Goal: Information Seeking & Learning: Learn about a topic

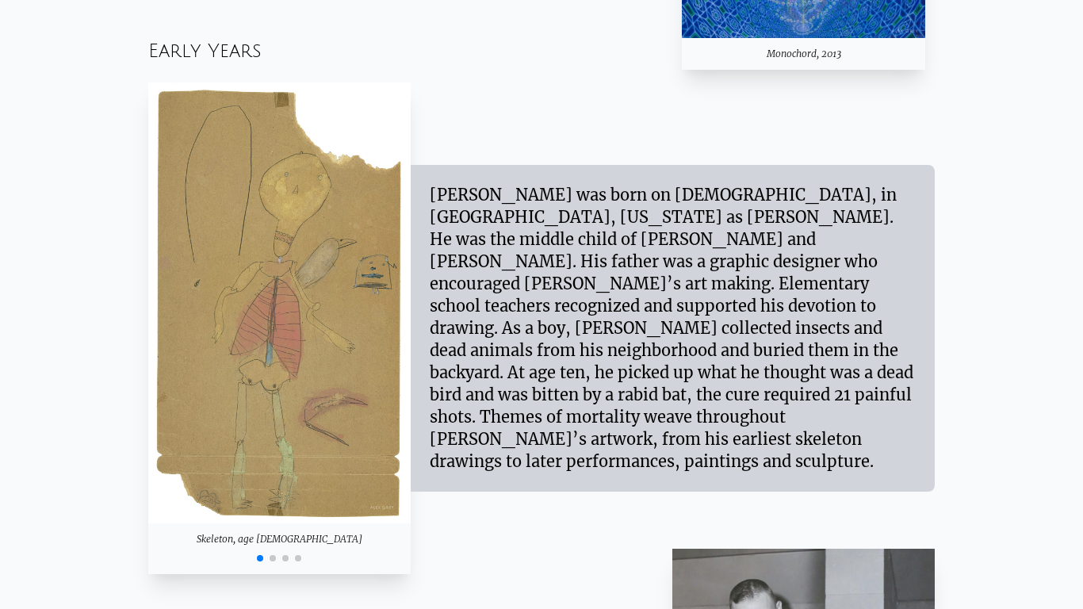
scroll to position [1320, 0]
click at [382, 405] on img "1 / 4" at bounding box center [279, 302] width 263 height 441
click at [326, 364] on img "1 / 4" at bounding box center [279, 302] width 263 height 441
click at [270, 555] on span "Go to slide 2" at bounding box center [273, 557] width 6 height 6
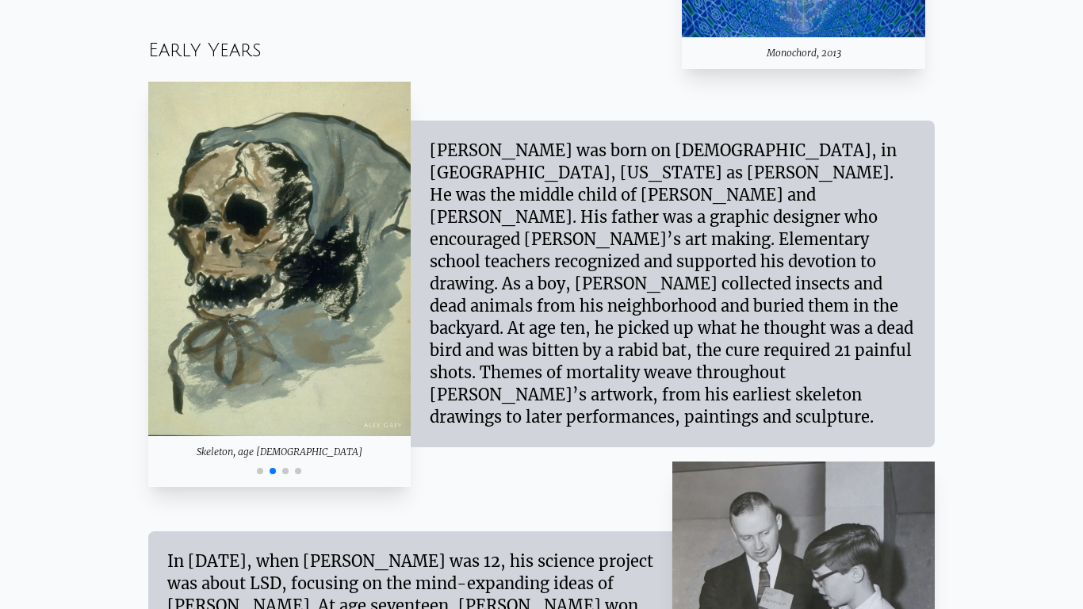
click at [286, 470] on span "Go to slide 3" at bounding box center [285, 471] width 6 height 6
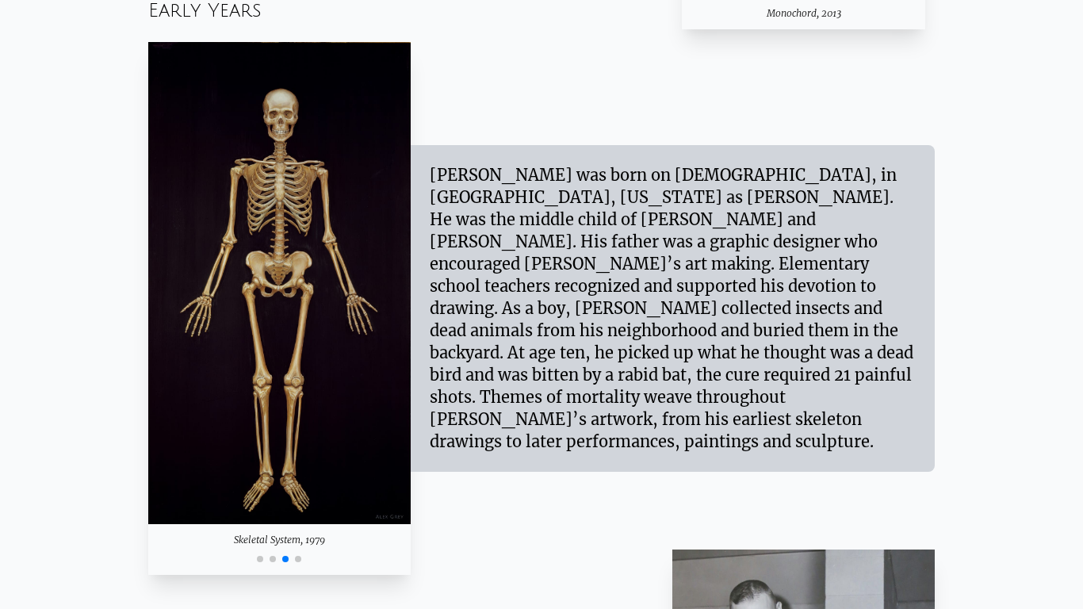
scroll to position [1360, 0]
click at [301, 553] on div at bounding box center [279, 556] width 263 height 19
click at [296, 558] on span "Go to slide 4" at bounding box center [298, 558] width 6 height 6
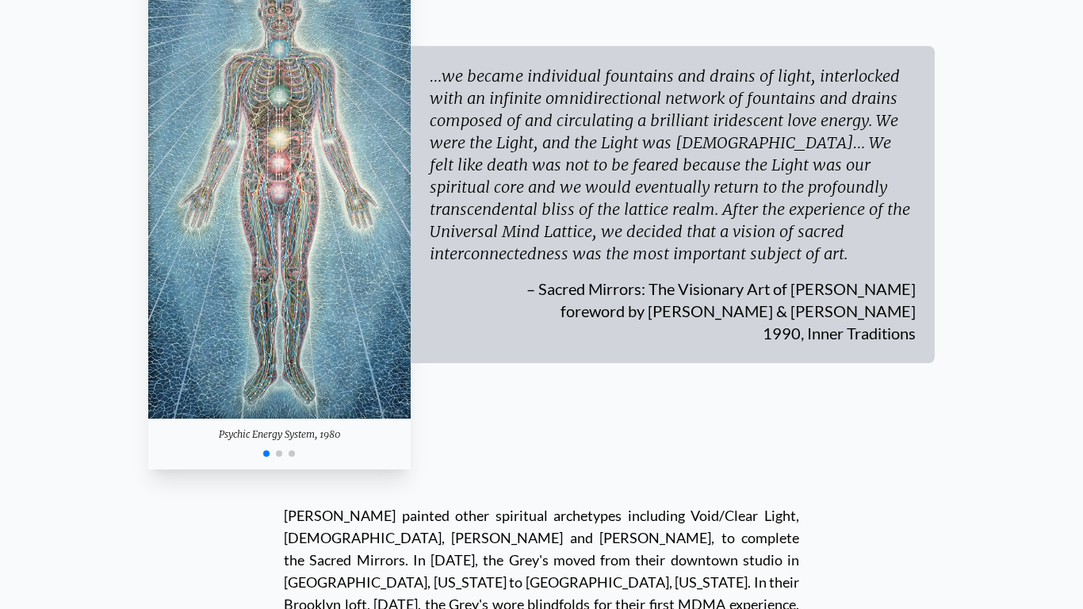
scroll to position [0, 0]
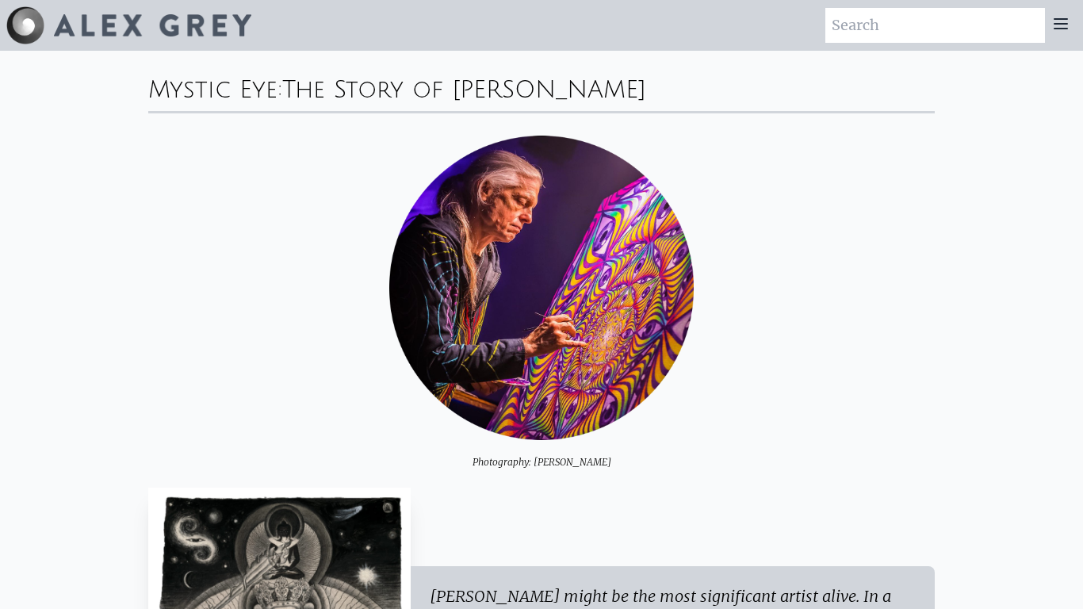
click at [72, 18] on img at bounding box center [153, 25] width 198 height 22
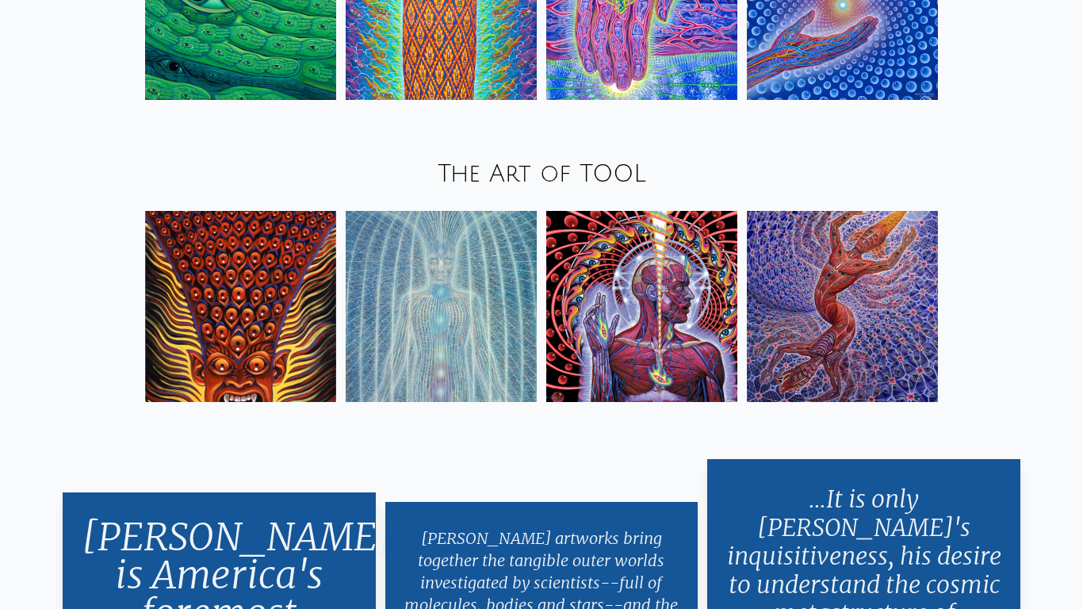
scroll to position [2089, 0]
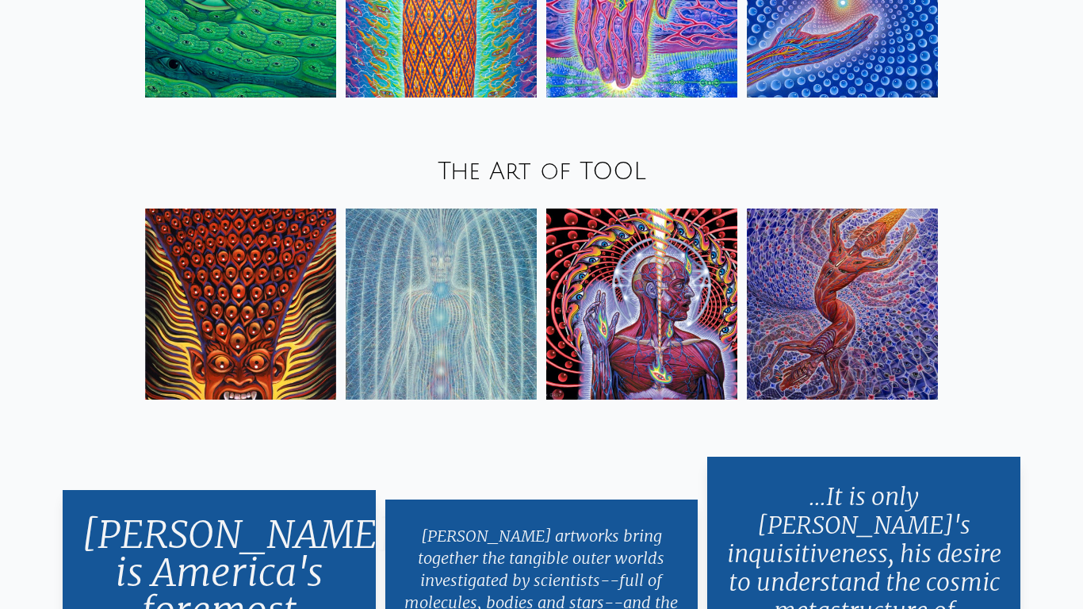
click at [228, 260] on img at bounding box center [240, 304] width 191 height 191
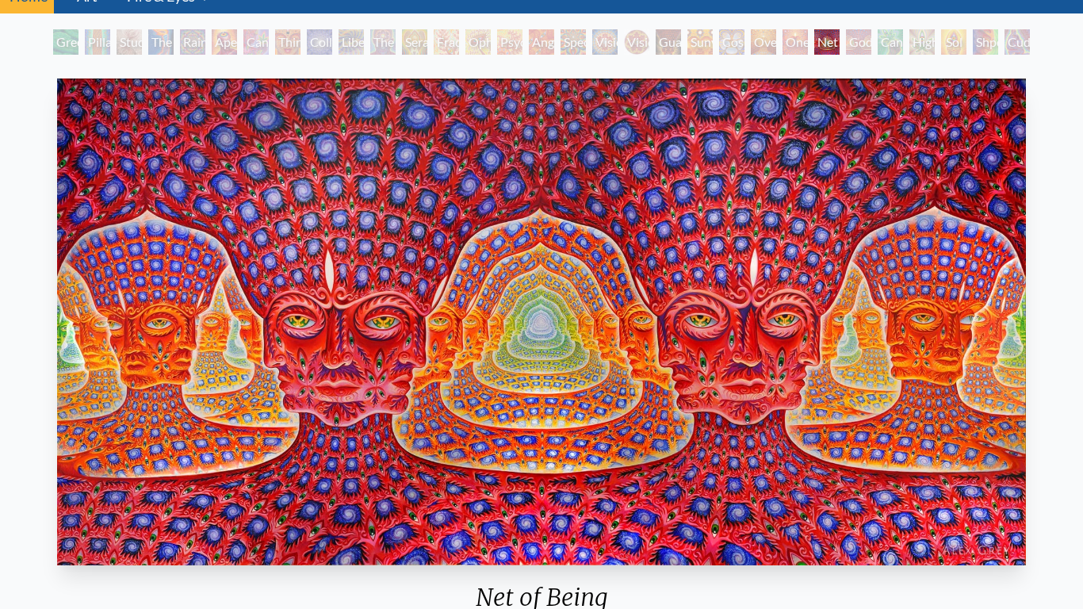
scroll to position [80, 0]
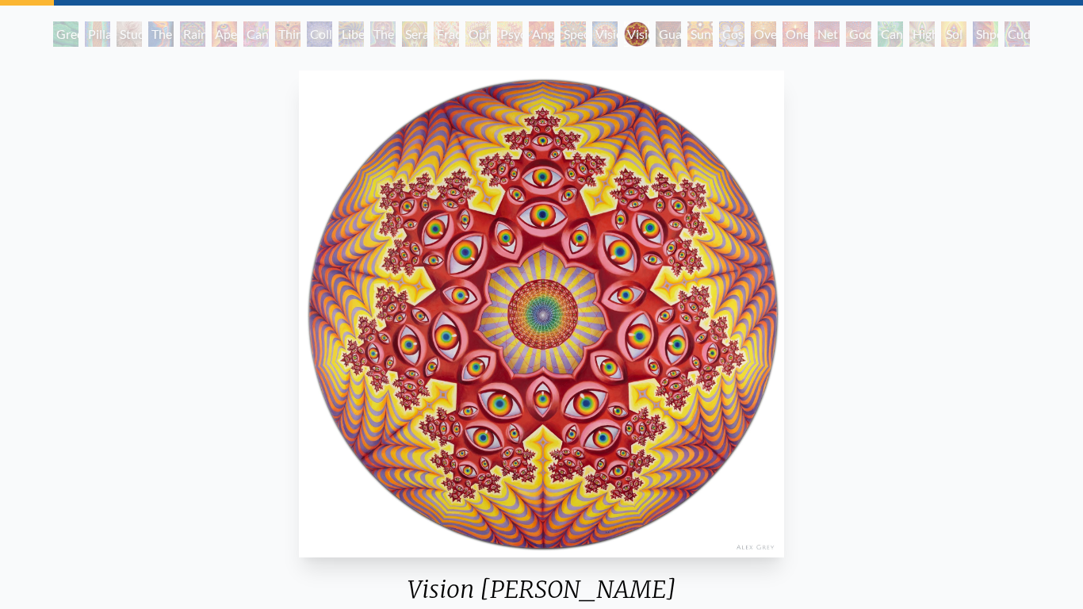
click at [565, 8] on div "Home · Art · Fire & Eyes Anatomical Drawings" at bounding box center [541, 544] width 1083 height 1147
click at [100, 477] on div "Vision Crystal Tondo 2015, oil on wood, 48 x 48 in. Visit the CoSM Shop Bundle …" at bounding box center [542, 584] width 1058 height 1041
click at [109, 318] on div "Vision Crystal Tondo 2015, oil on wood, 48 x 48 in. Visit the CoSM Shop Bundle …" at bounding box center [542, 584] width 1058 height 1041
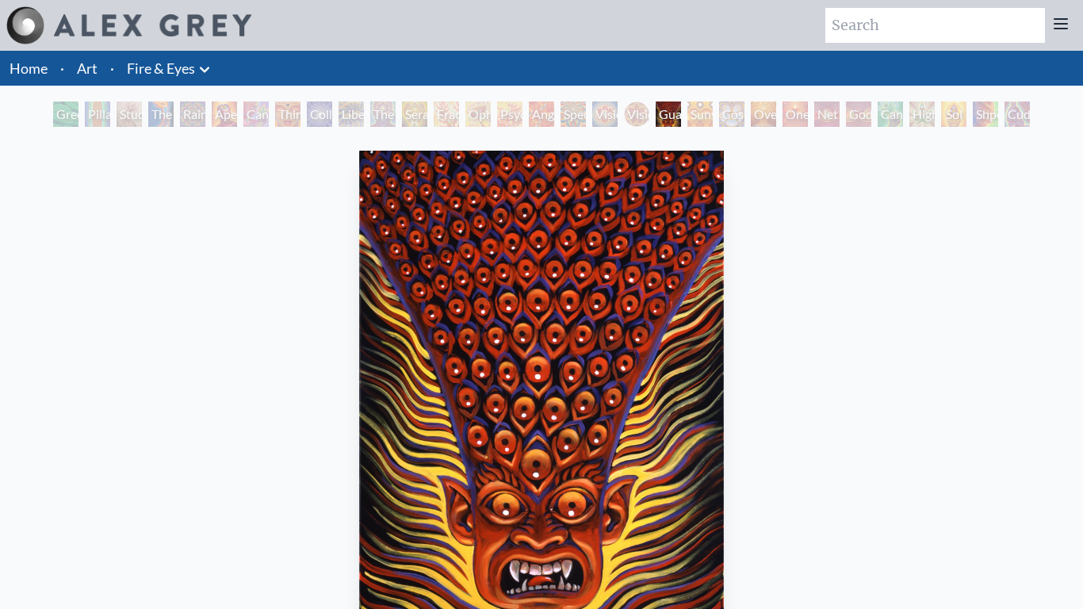
click at [24, 60] on link "Home" at bounding box center [29, 67] width 38 height 17
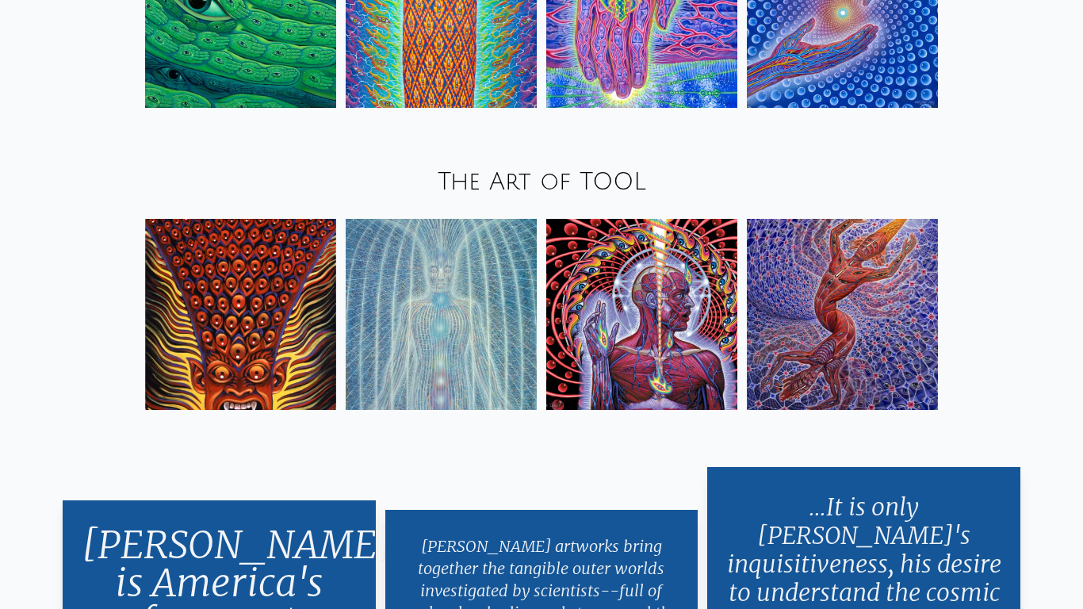
scroll to position [2095, 0]
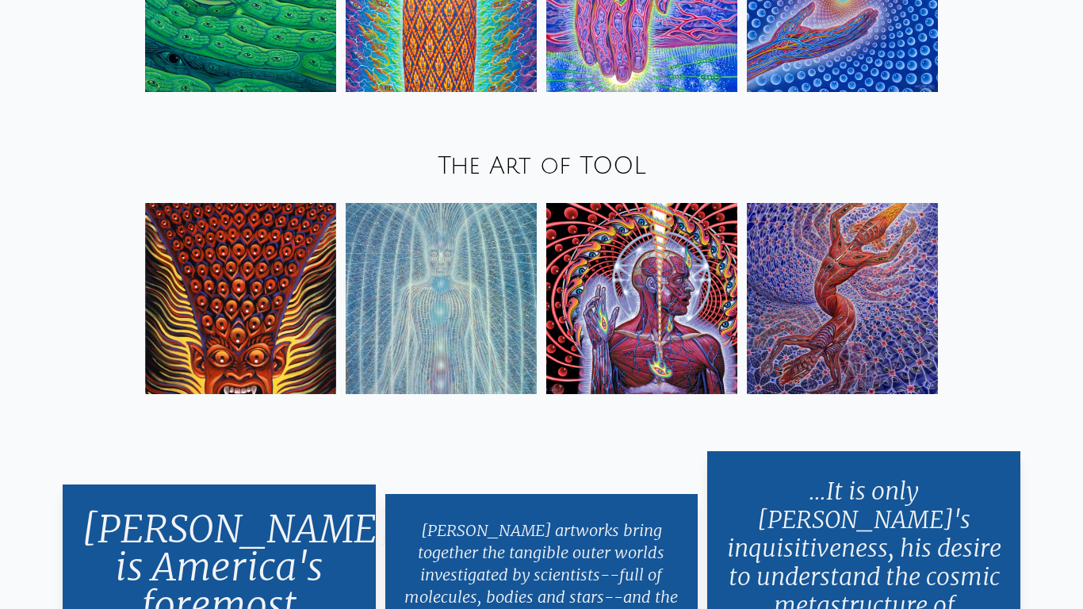
click at [661, 264] on img at bounding box center [642, 298] width 191 height 191
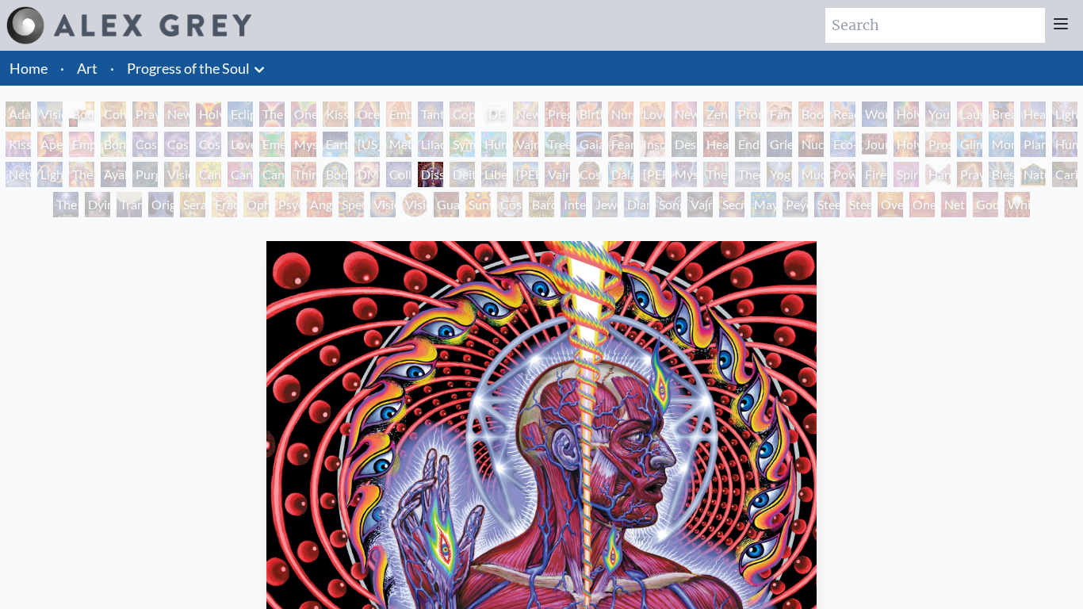
click at [99, 204] on div "Dying" at bounding box center [97, 204] width 25 height 25
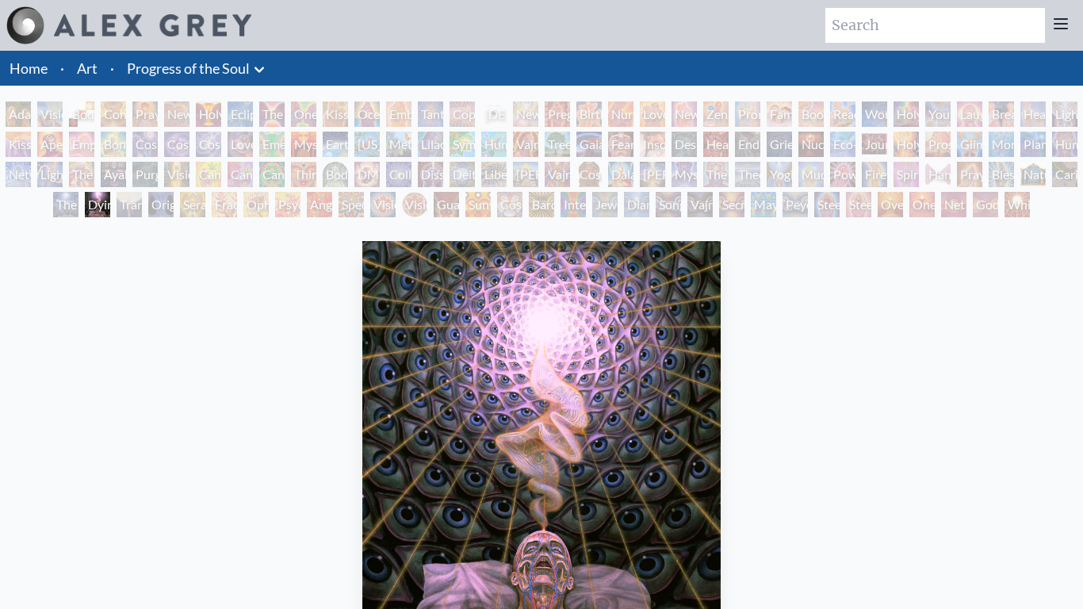
click at [32, 59] on link "Home" at bounding box center [29, 67] width 38 height 17
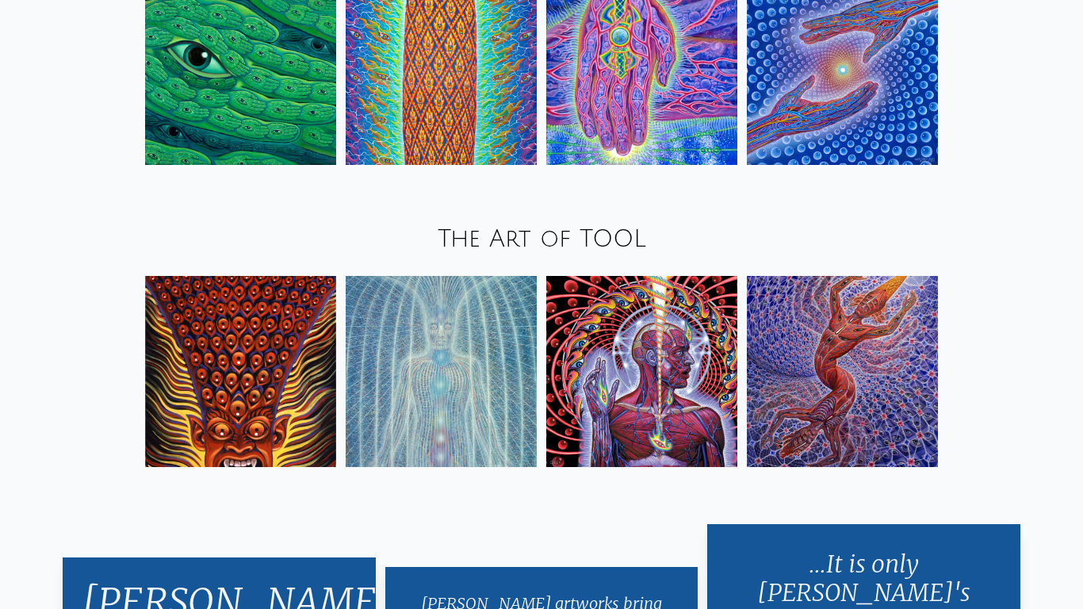
scroll to position [2021, 0]
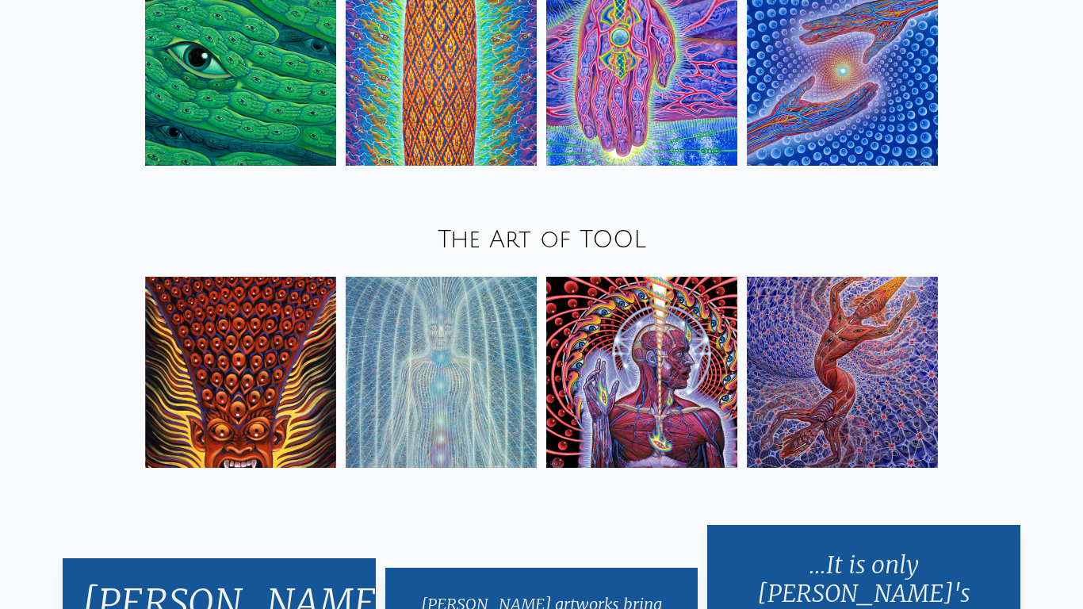
click at [620, 351] on img at bounding box center [642, 372] width 191 height 191
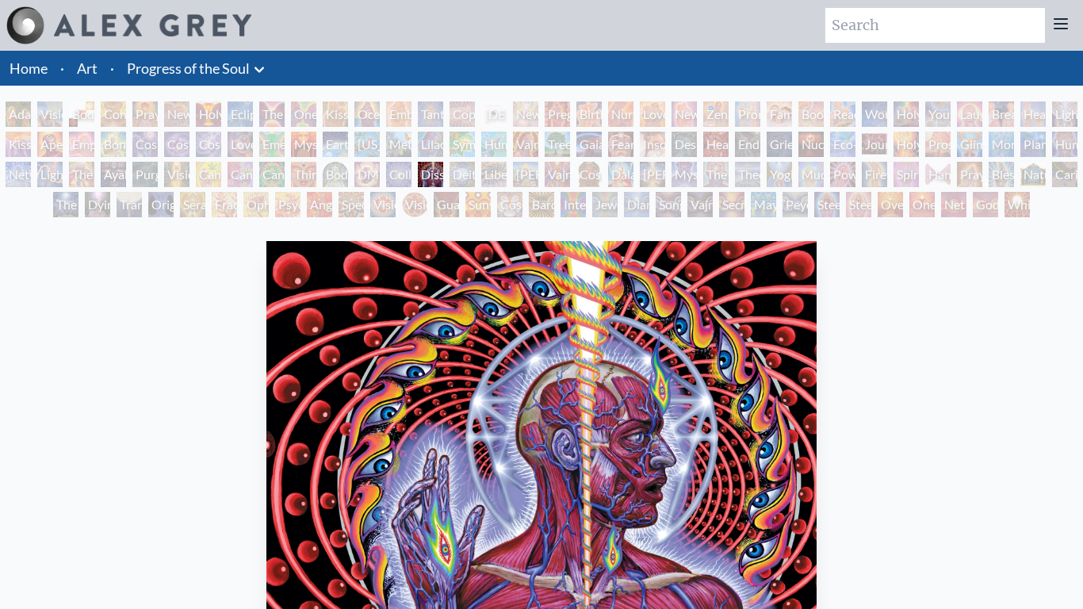
click at [761, 142] on div "Endarkenment" at bounding box center [747, 144] width 25 height 25
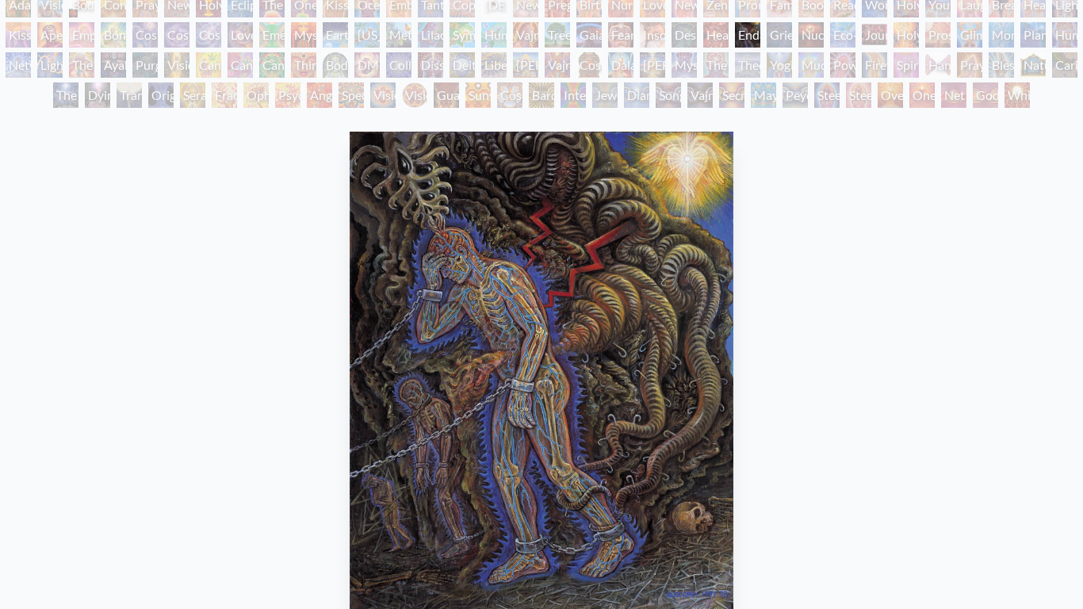
scroll to position [118, 0]
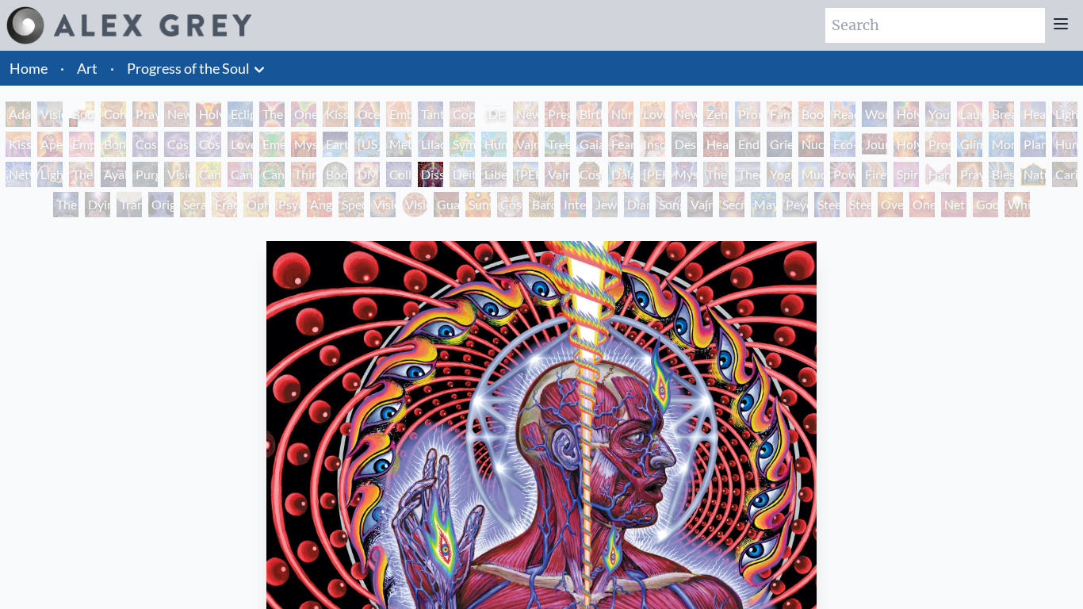
click at [174, 210] on div "Original Face" at bounding box center [160, 204] width 25 height 25
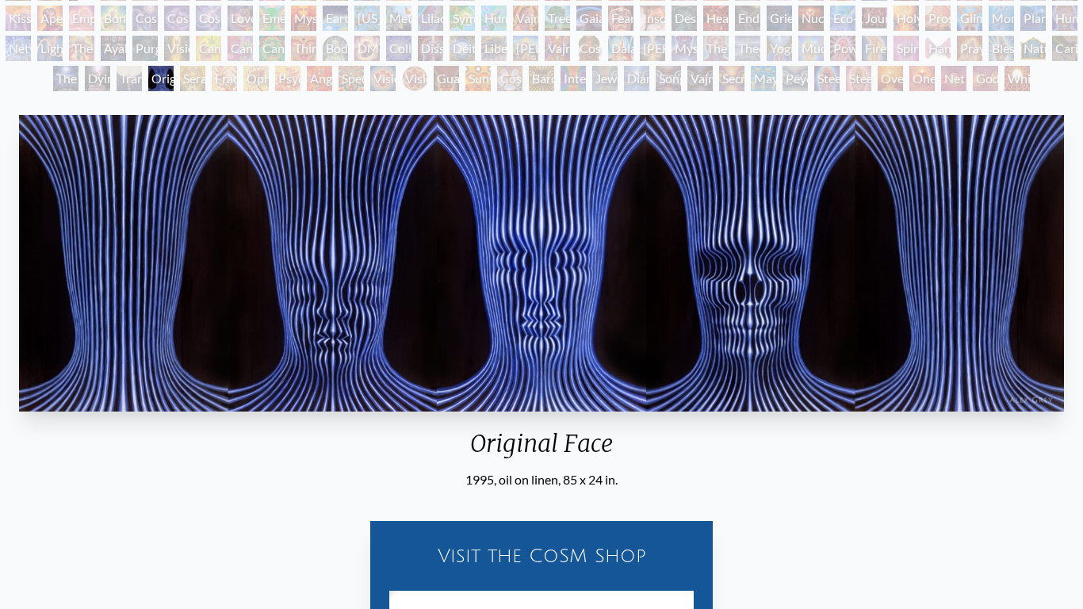
scroll to position [135, 0]
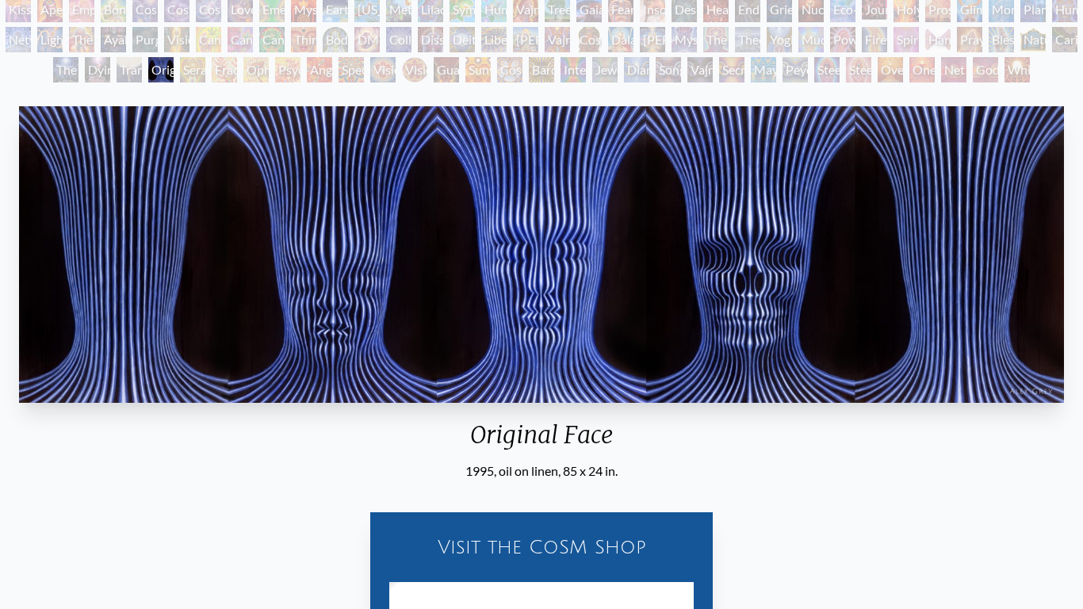
click at [444, 79] on div "Guardian of Infinite Vision" at bounding box center [446, 69] width 25 height 25
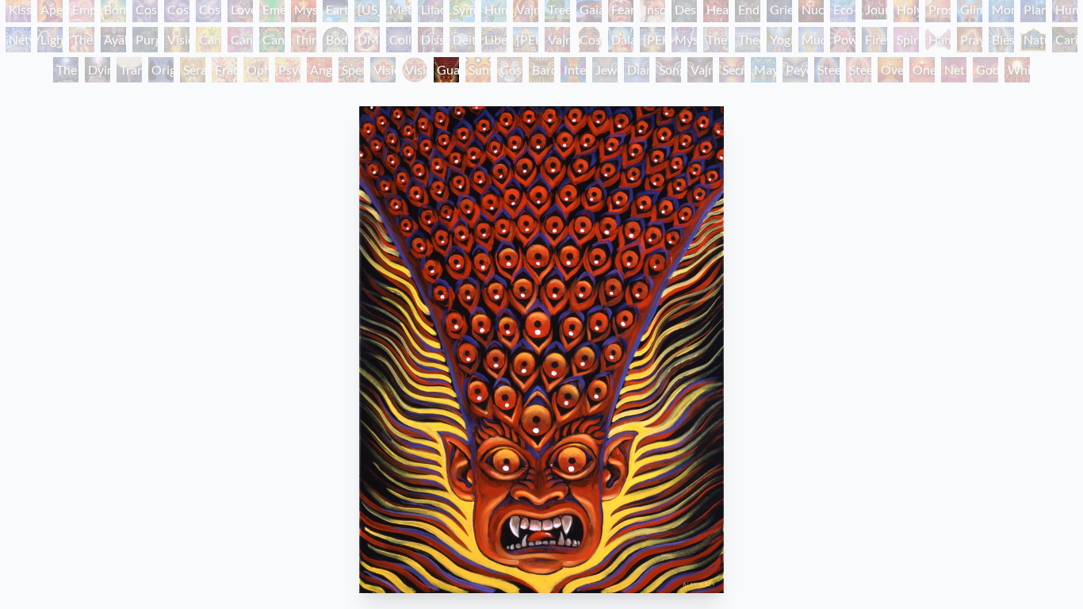
click at [586, 71] on div "Interbeing" at bounding box center [573, 69] width 25 height 25
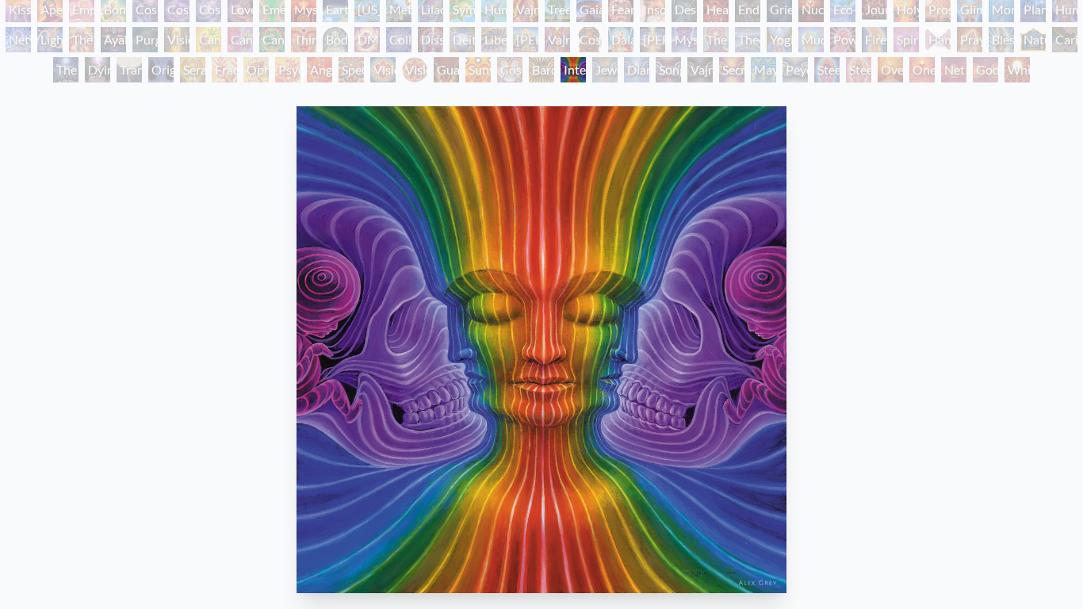
click at [945, 67] on div "Net of Being" at bounding box center [954, 69] width 25 height 25
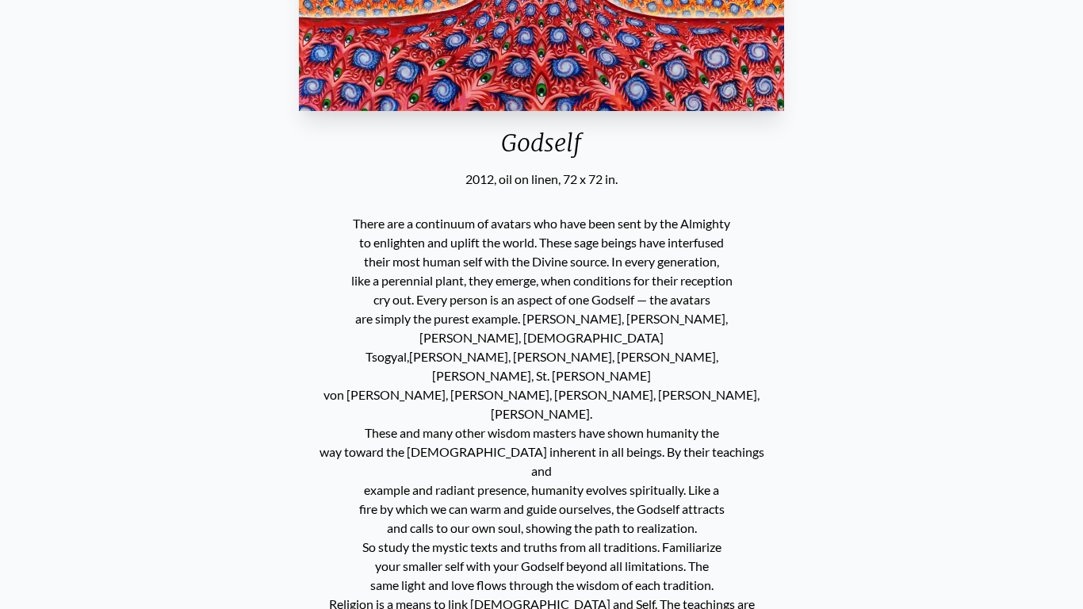
scroll to position [625, 0]
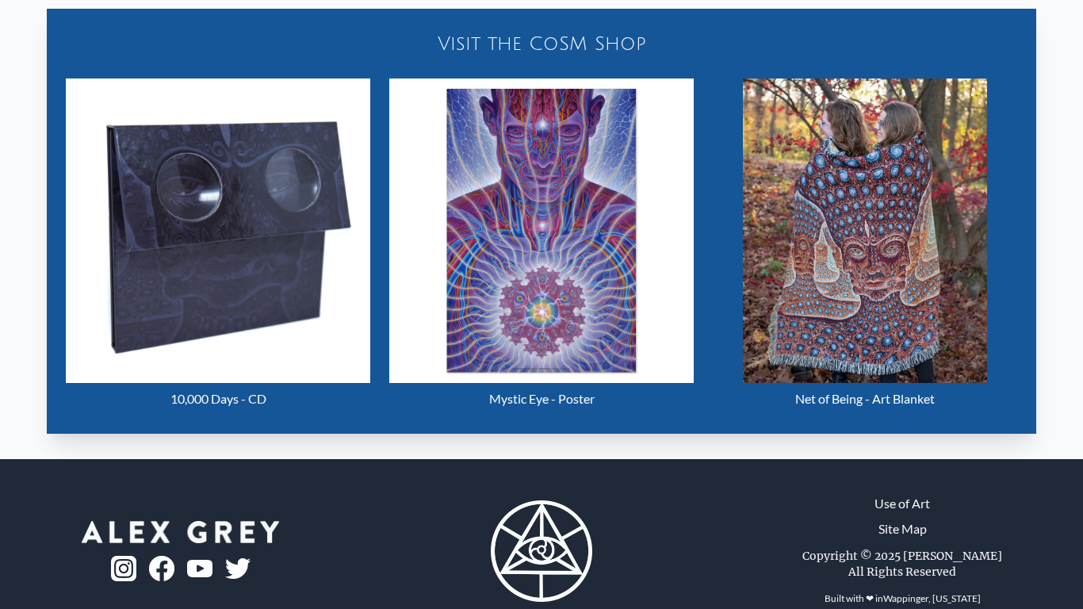
scroll to position [824, 0]
